Goal: Information Seeking & Learning: Learn about a topic

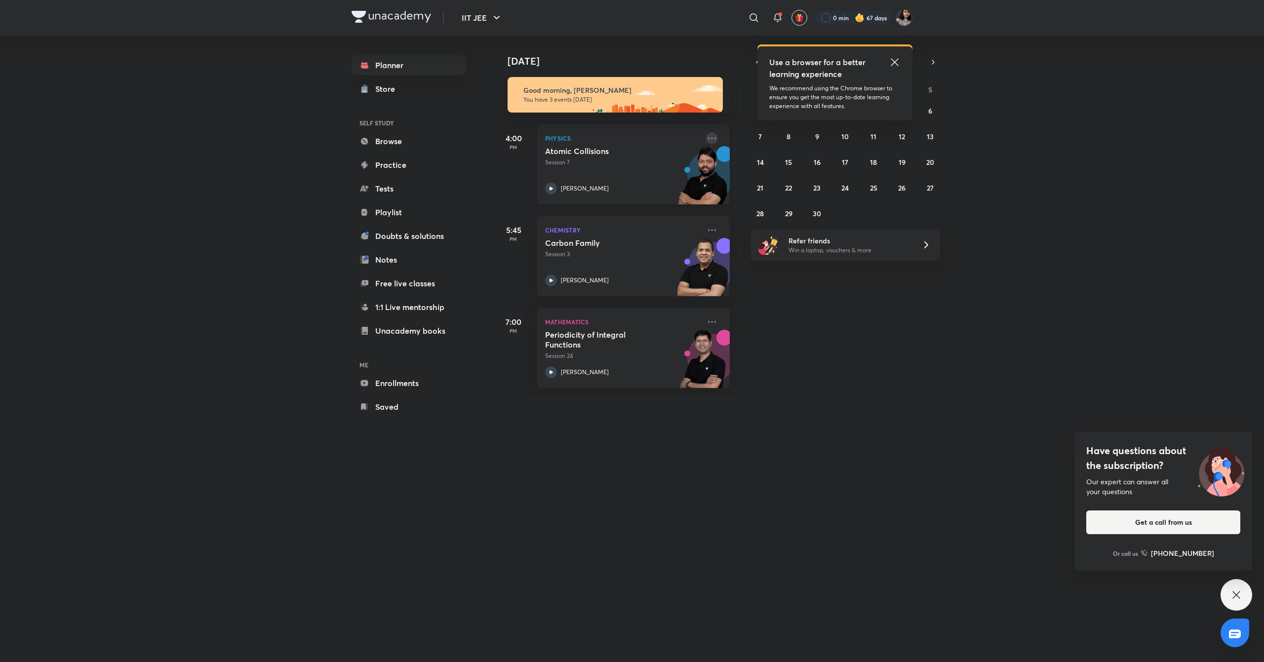
click at [706, 140] on icon at bounding box center [712, 138] width 12 height 12
click at [837, 370] on div "[DATE] Good morning, Rakhi You have 3 events [DATE] 4:00 PM Physics Atomic Coll…" at bounding box center [878, 216] width 769 height 361
click at [899, 62] on icon at bounding box center [895, 62] width 12 height 12
click at [875, 117] on button "4" at bounding box center [874, 111] width 16 height 16
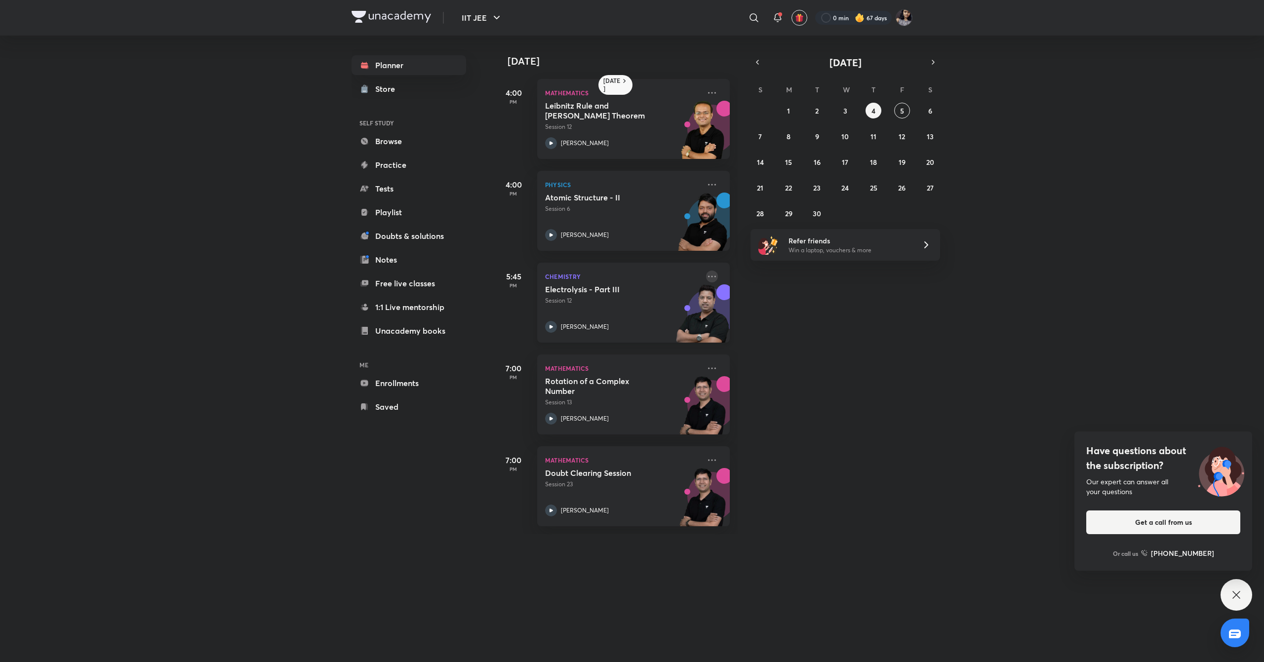
click at [708, 276] on icon at bounding box center [712, 276] width 8 height 1
click at [787, 372] on p "Go to course page" at bounding box center [778, 367] width 68 height 10
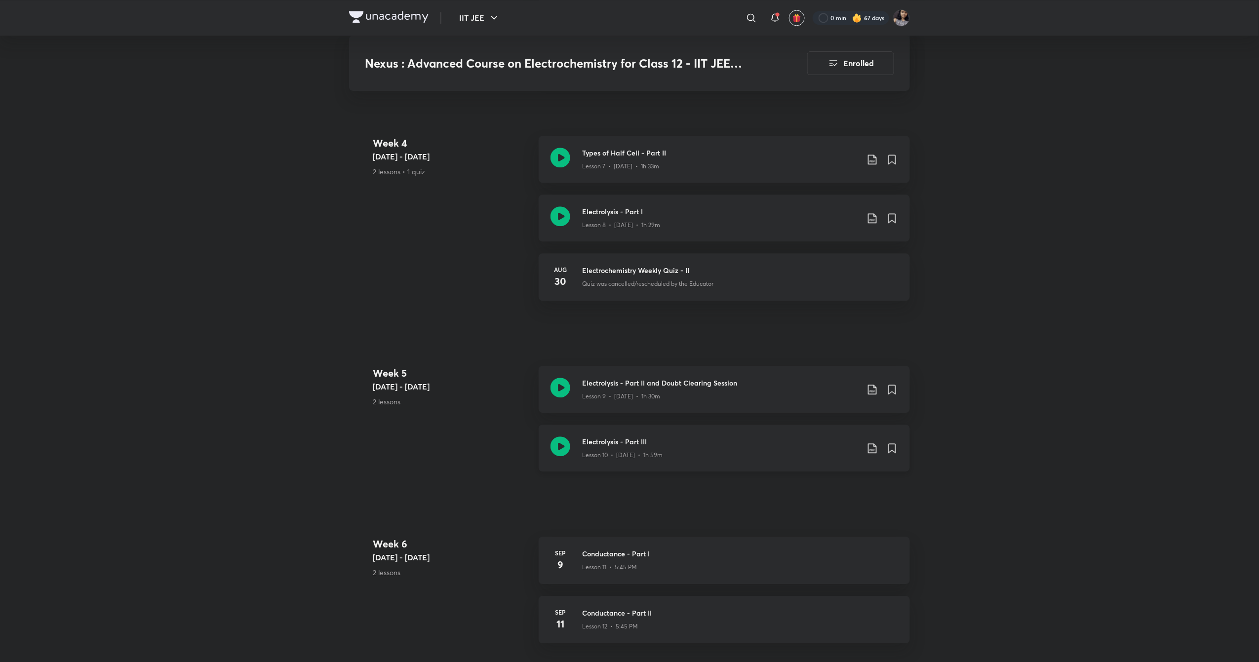
scroll to position [1070, 0]
click at [556, 449] on icon at bounding box center [561, 448] width 20 height 20
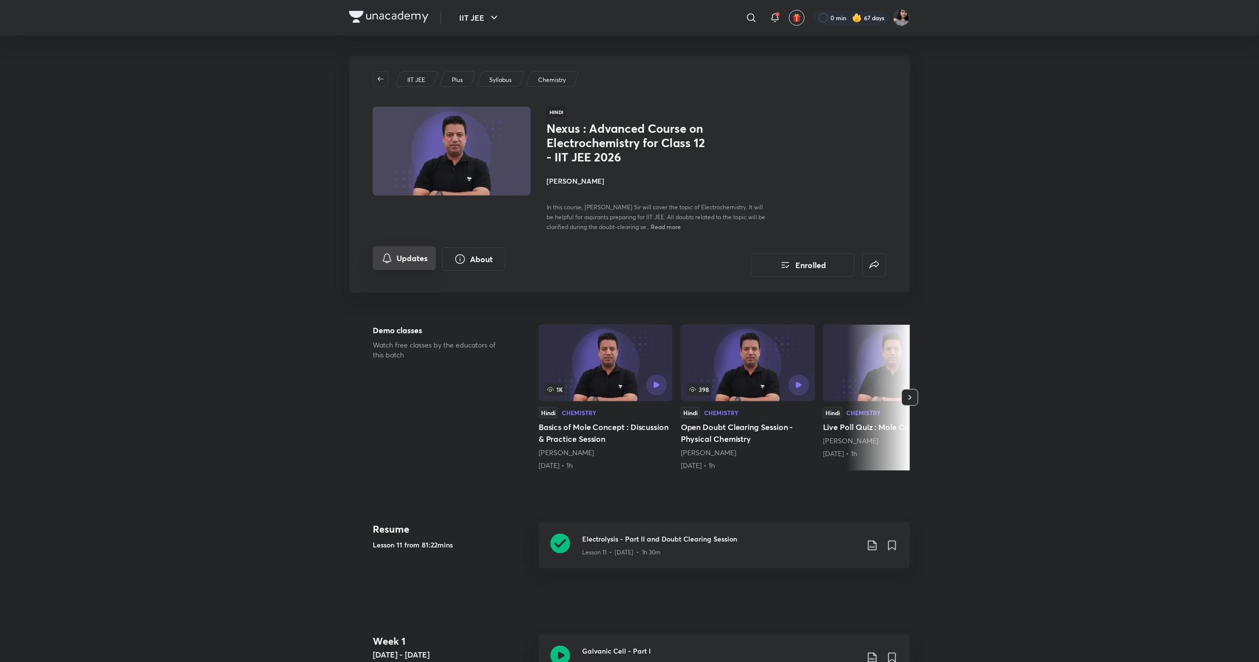
click at [405, 267] on button "Updates" at bounding box center [404, 258] width 63 height 24
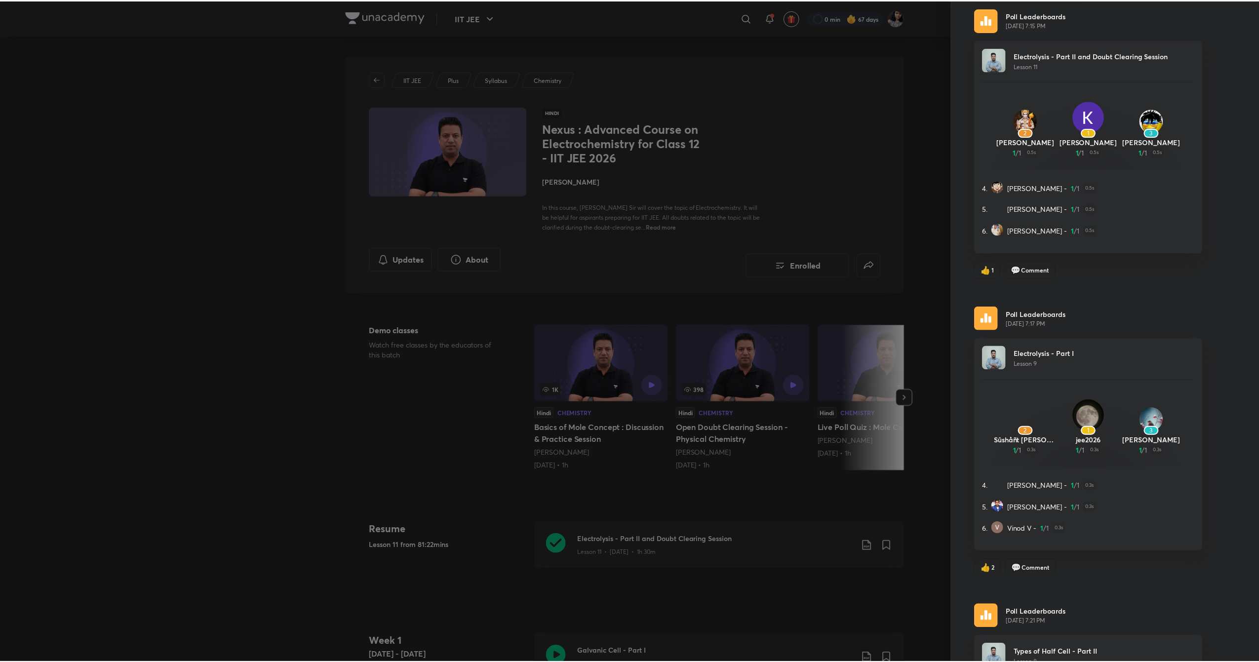
scroll to position [74, 0]
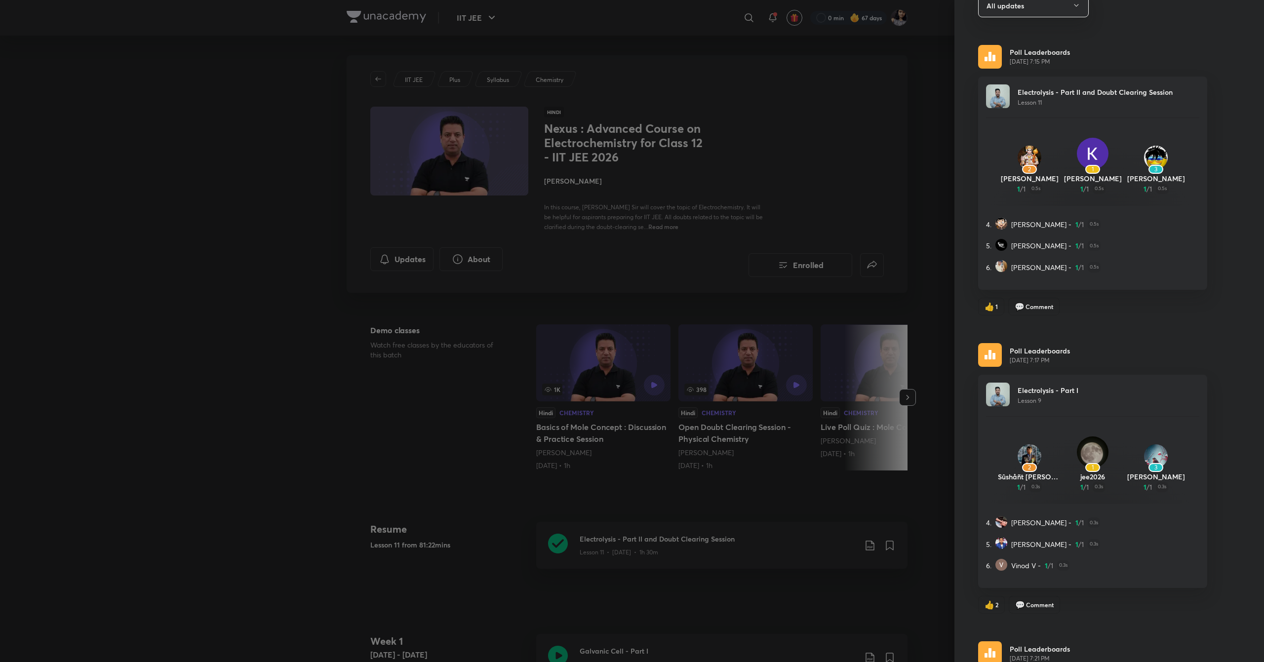
click at [862, 149] on div at bounding box center [632, 331] width 1264 height 662
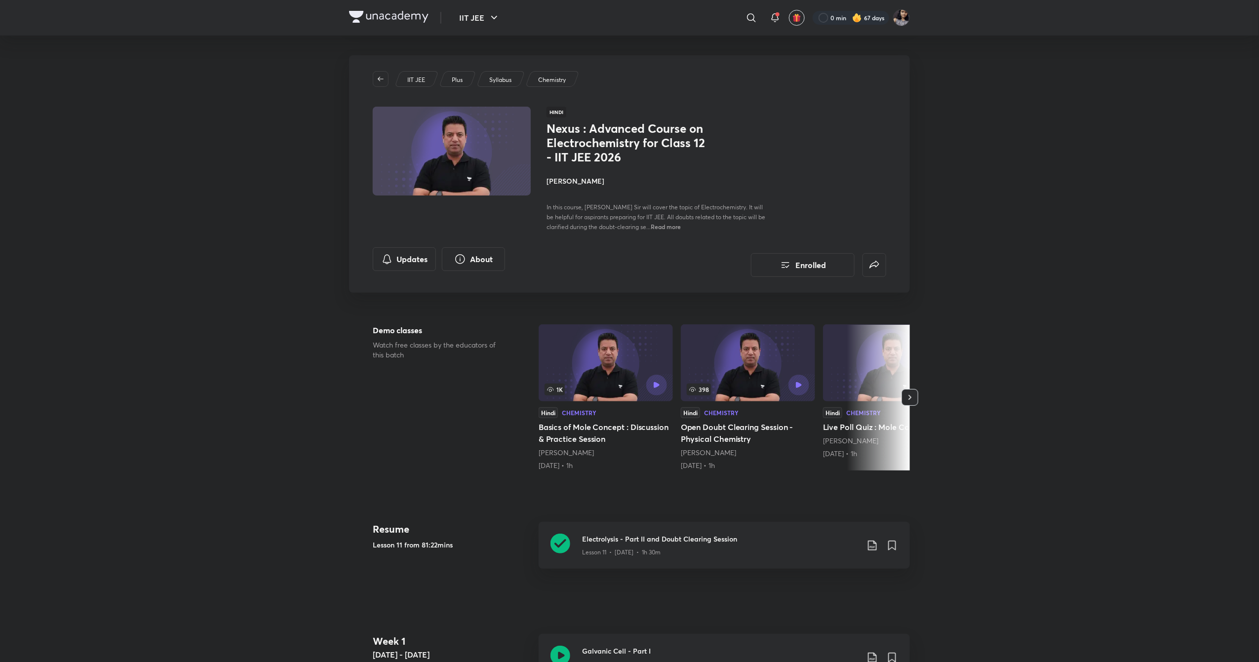
scroll to position [0, 0]
click at [772, 20] on icon at bounding box center [775, 17] width 6 height 6
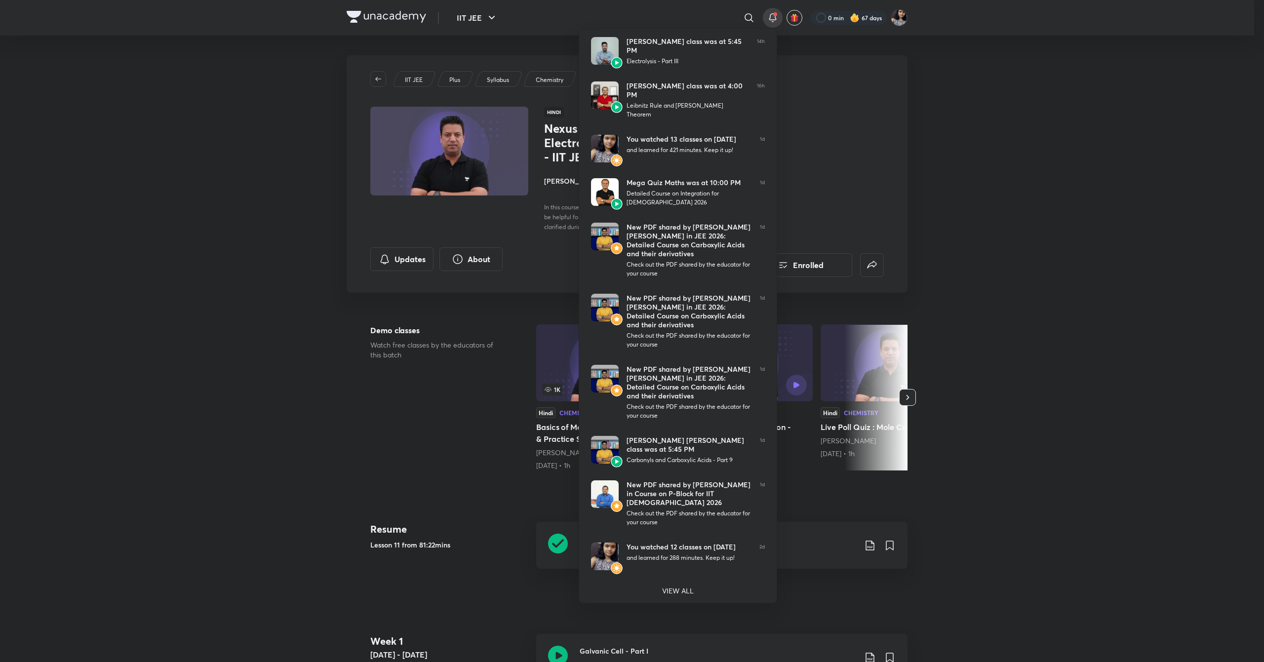
click at [982, 453] on div at bounding box center [632, 331] width 1264 height 662
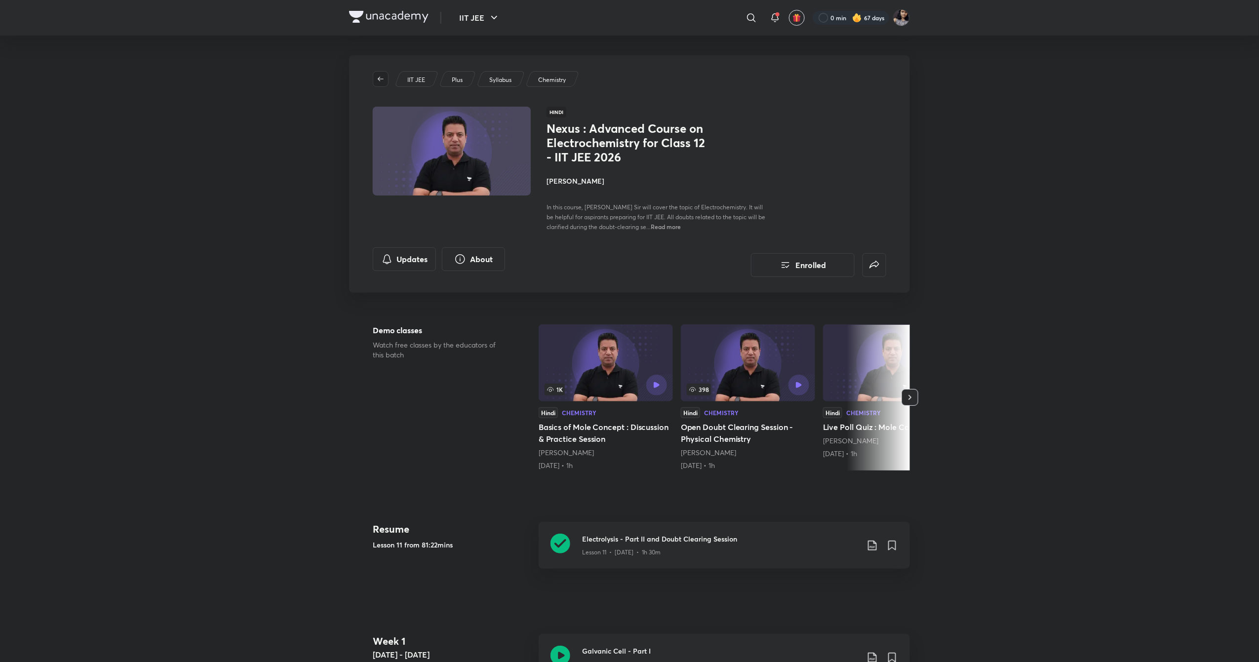
click at [382, 78] on icon "button" at bounding box center [381, 79] width 8 height 8
click at [492, 20] on icon "button" at bounding box center [494, 18] width 12 height 12
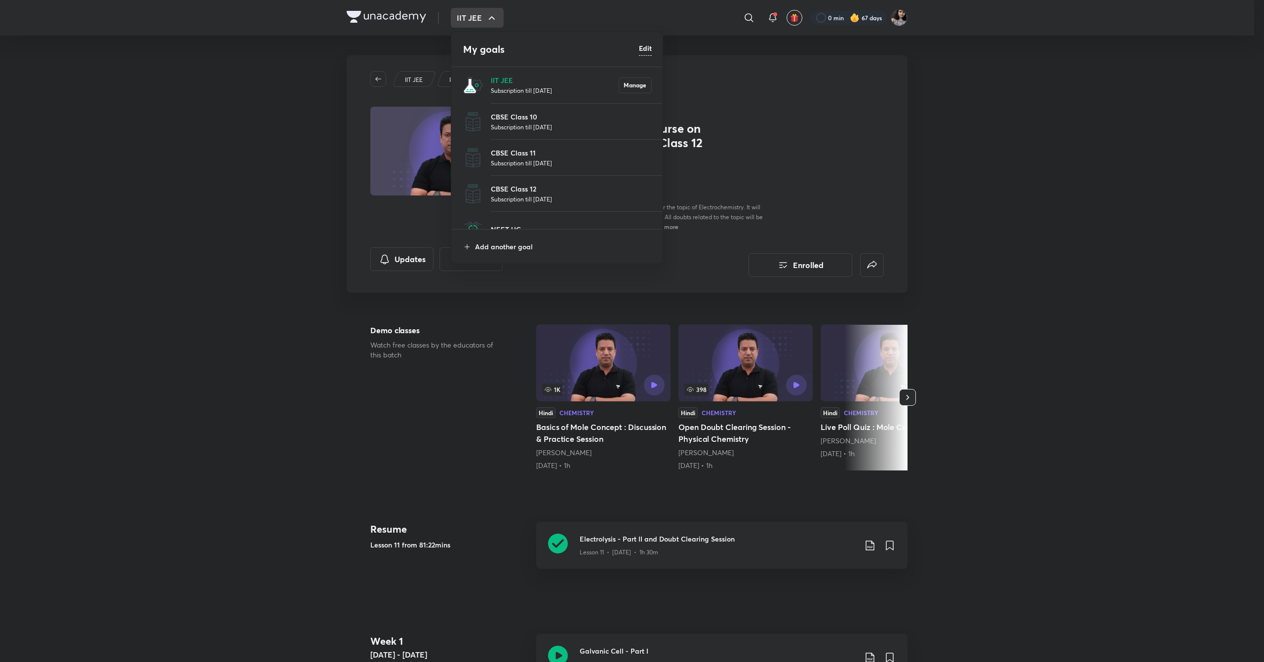
click at [929, 192] on div at bounding box center [632, 331] width 1264 height 662
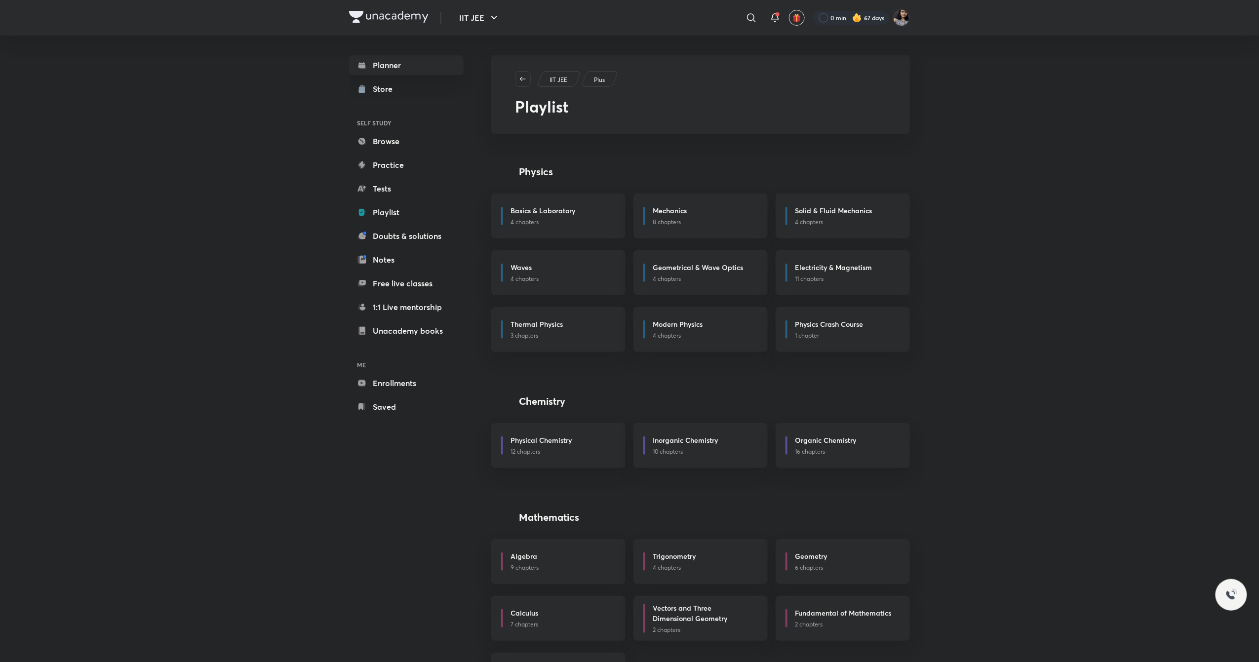
click at [774, 19] on icon at bounding box center [775, 18] width 12 height 12
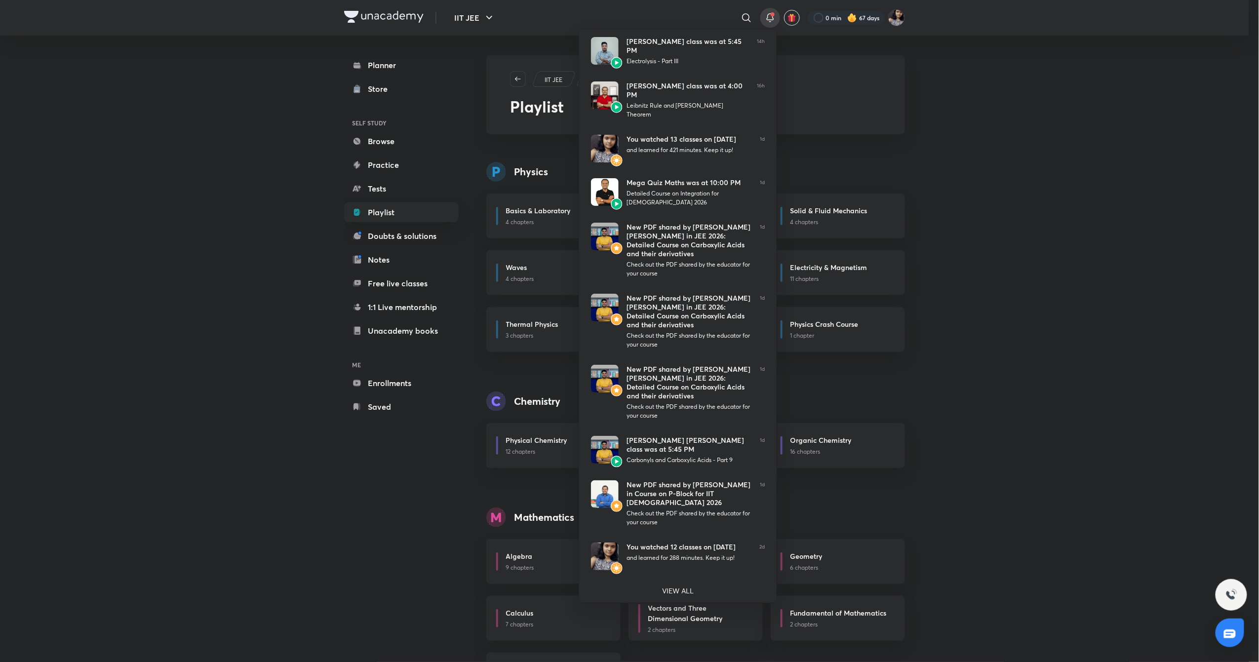
scroll to position [53, 0]
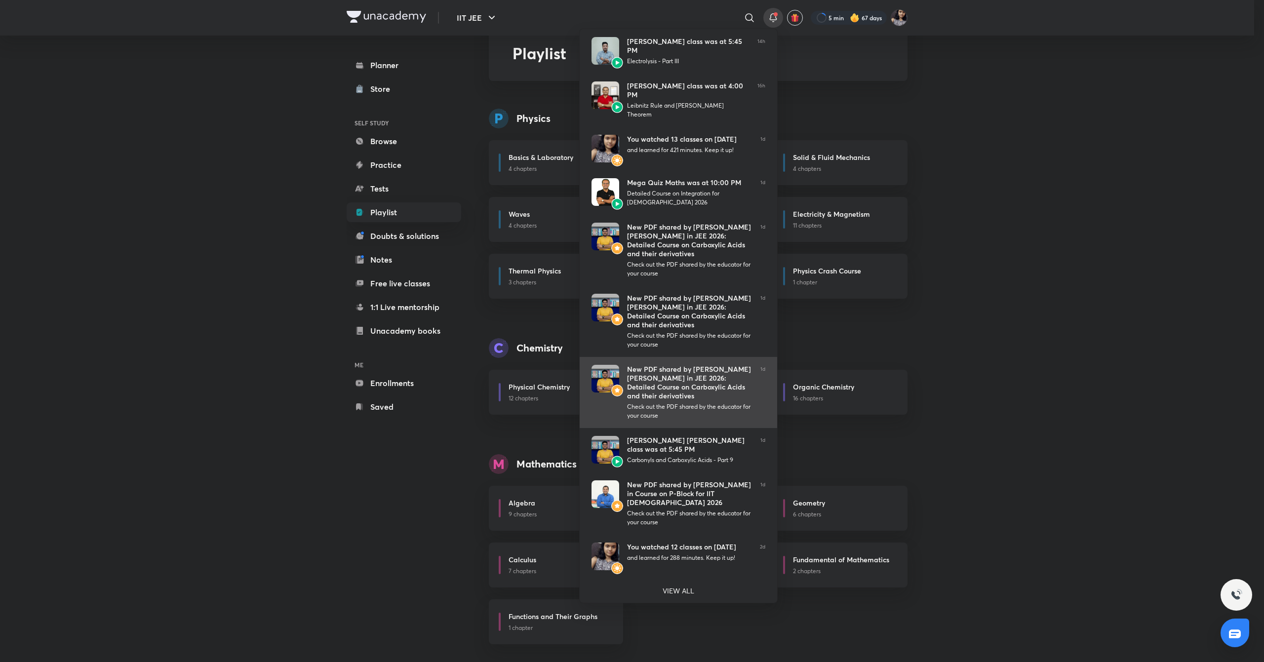
click at [681, 369] on div "New PDF shared by [PERSON_NAME] [PERSON_NAME] in JEE 2026: Detailed Course on C…" at bounding box center [689, 383] width 125 height 36
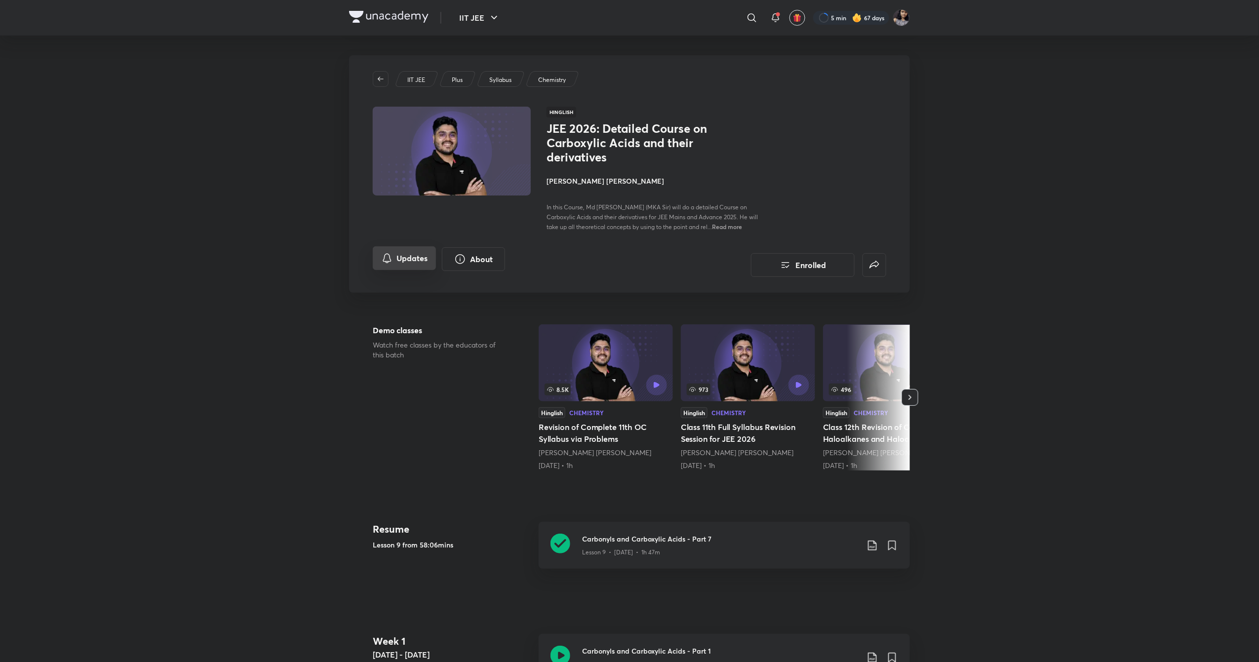
click at [398, 253] on button "Updates" at bounding box center [404, 258] width 63 height 24
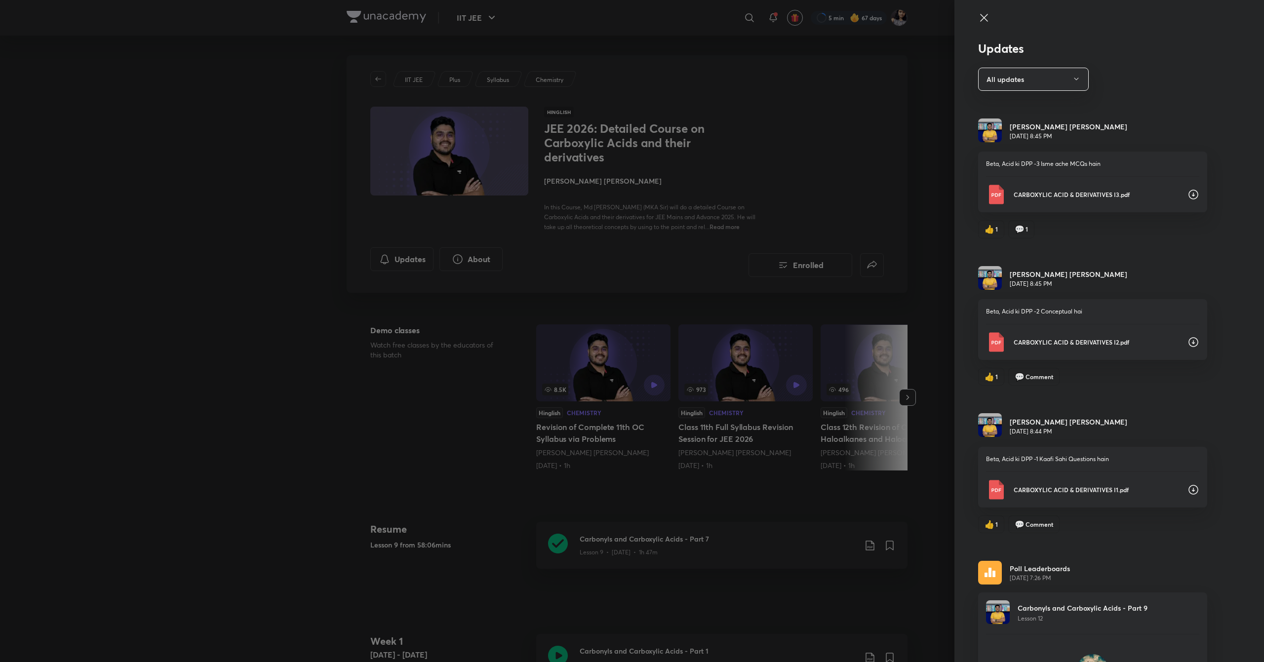
click at [1188, 488] on icon at bounding box center [1194, 490] width 12 height 12
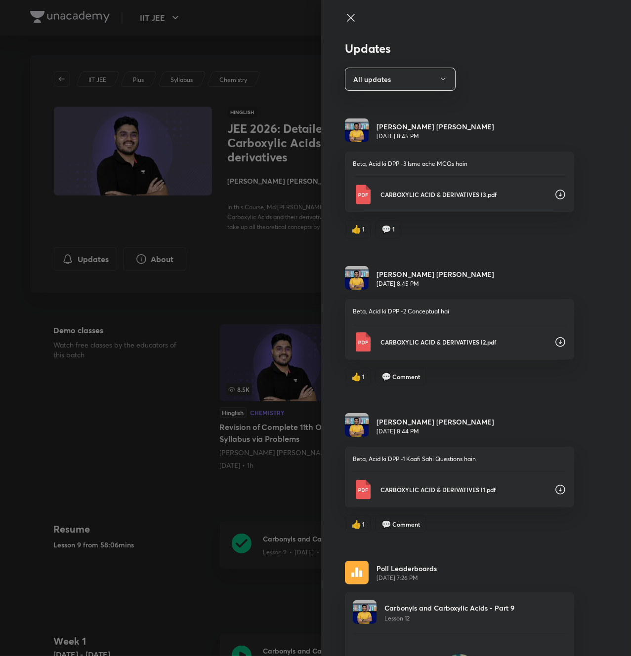
click at [554, 343] on icon at bounding box center [560, 342] width 12 height 12
click at [554, 194] on icon at bounding box center [560, 195] width 12 height 12
click at [347, 18] on icon at bounding box center [350, 17] width 7 height 7
